Goal: Task Accomplishment & Management: Use online tool/utility

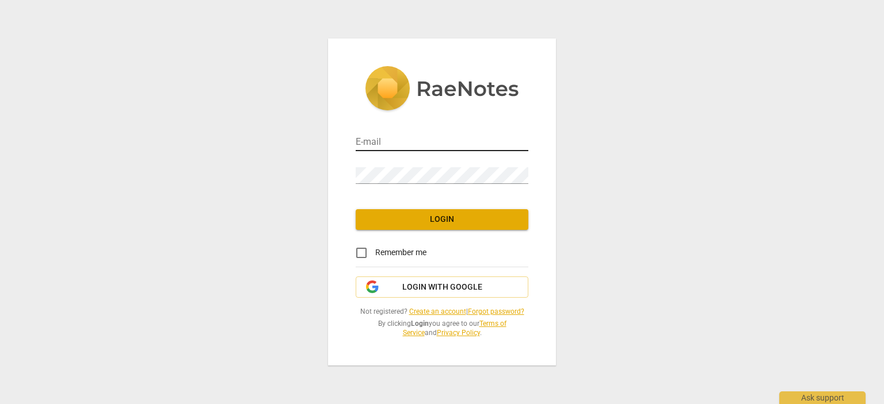
click at [528, 135] on div at bounding box center [528, 135] width 0 height 0
